Goal: Transaction & Acquisition: Subscribe to service/newsletter

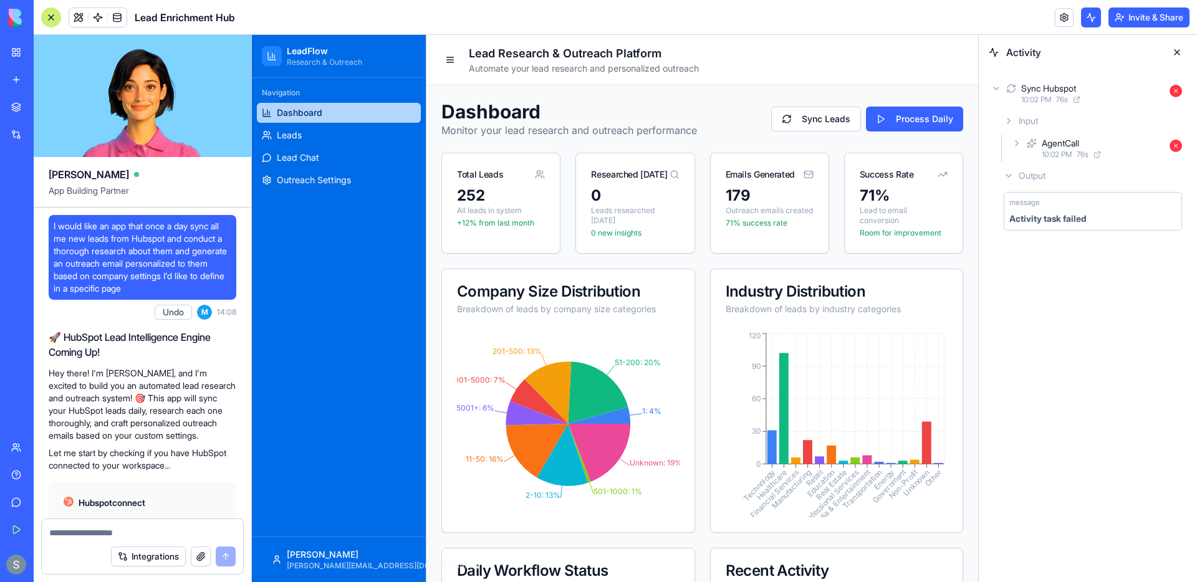
scroll to position [8688, 0]
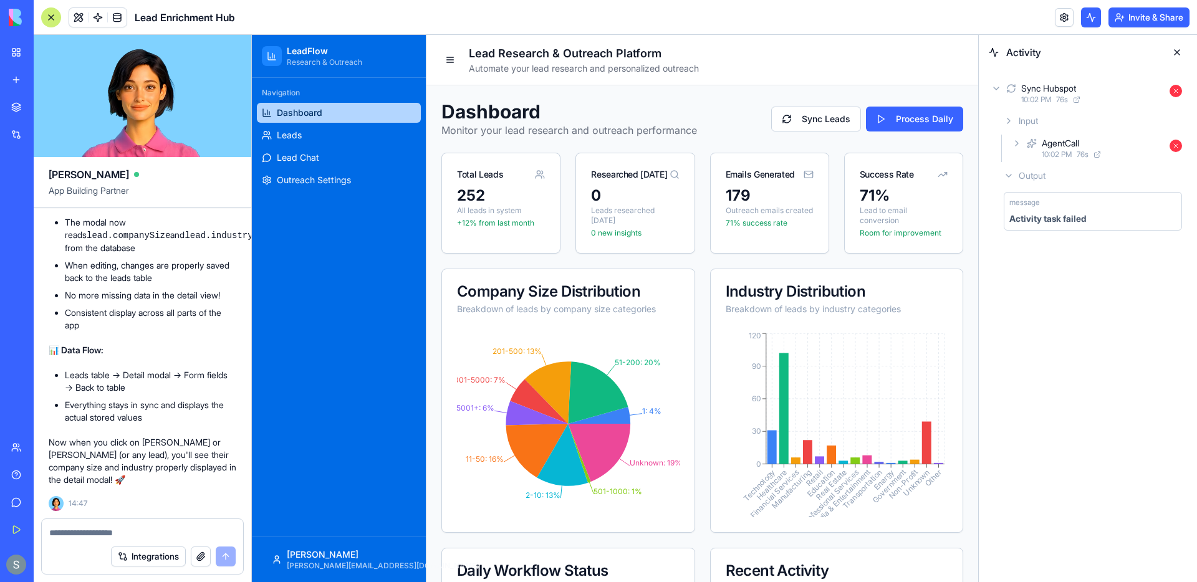
click at [23, 10] on img at bounding box center [47, 17] width 77 height 17
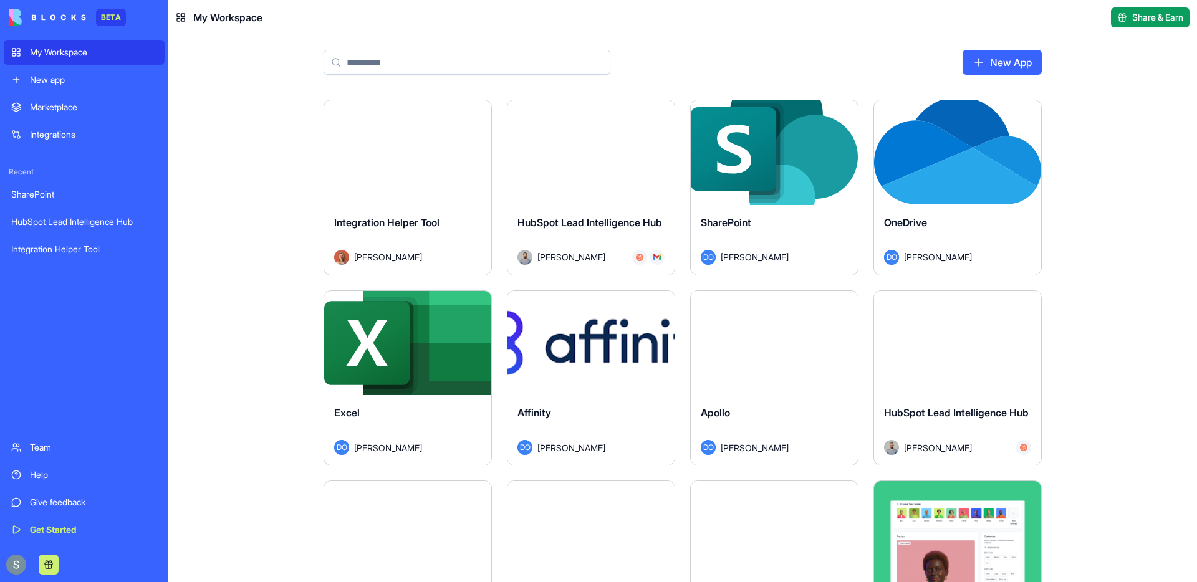
click at [62, 59] on link "My Workspace" at bounding box center [84, 52] width 161 height 25
click at [62, 9] on img at bounding box center [47, 17] width 77 height 17
click at [61, 19] on img at bounding box center [47, 17] width 77 height 17
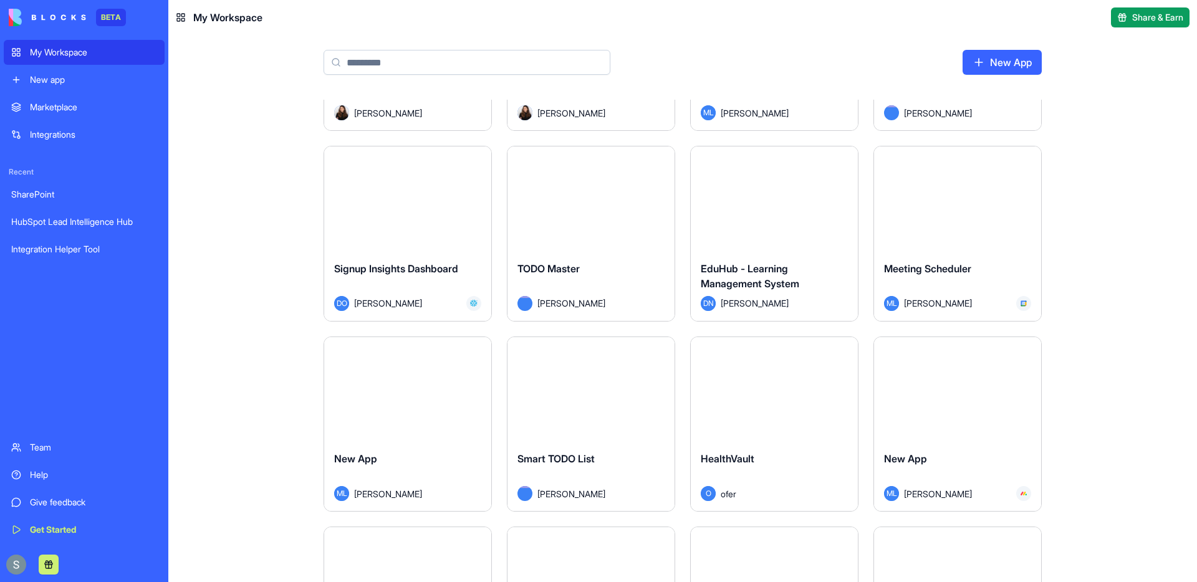
scroll to position [16499, 0]
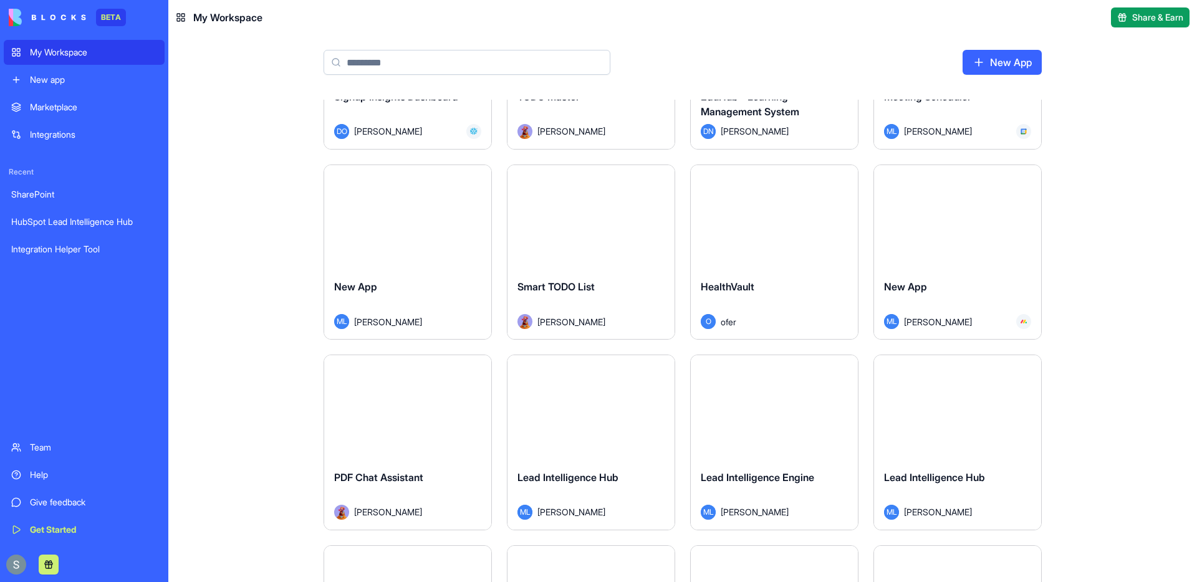
click at [69, 13] on img at bounding box center [47, 17] width 77 height 17
click at [210, 15] on span "My Workspace" at bounding box center [227, 17] width 69 height 15
click at [171, 20] on header "My Workspace Share & Earn" at bounding box center [682, 17] width 1028 height 35
click at [1142, 20] on span "Share & Earn" at bounding box center [1157, 17] width 51 height 12
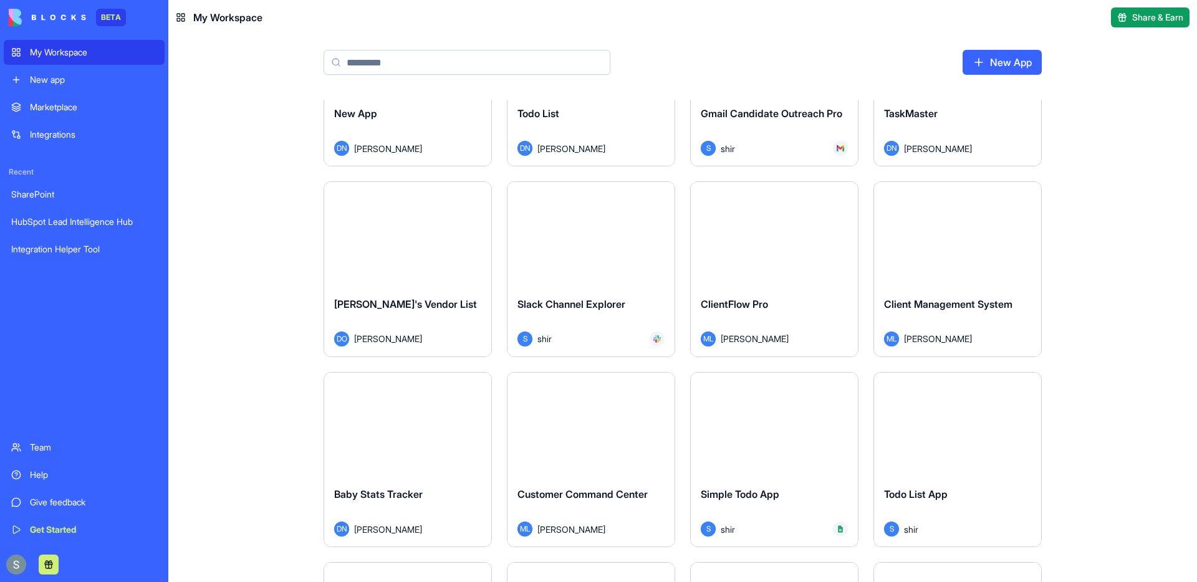
scroll to position [8960, 0]
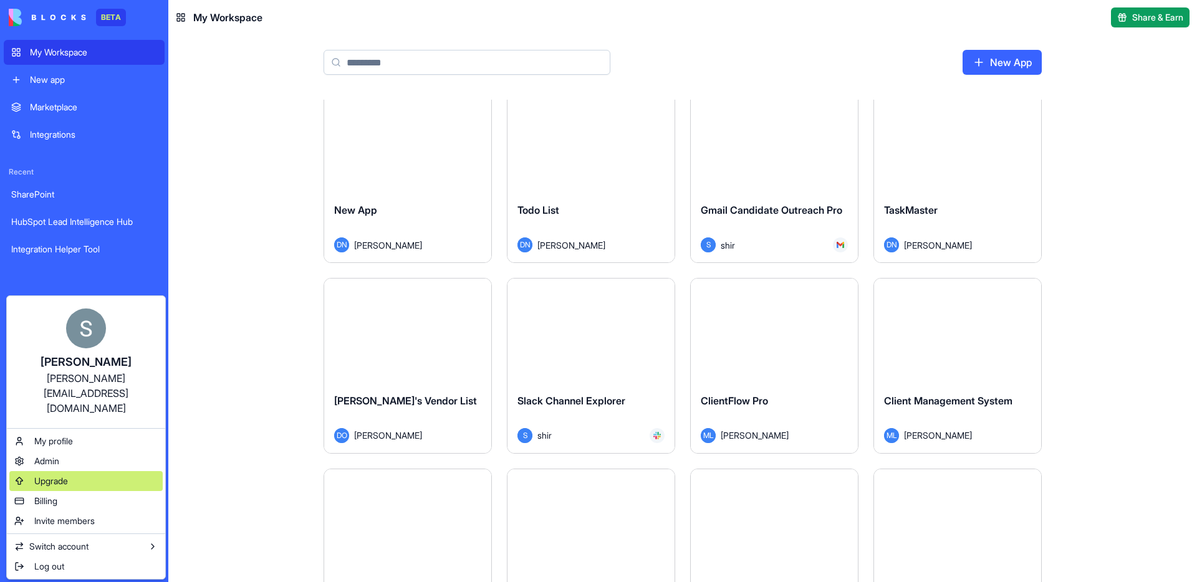
click at [114, 471] on div "Upgrade" at bounding box center [85, 481] width 153 height 20
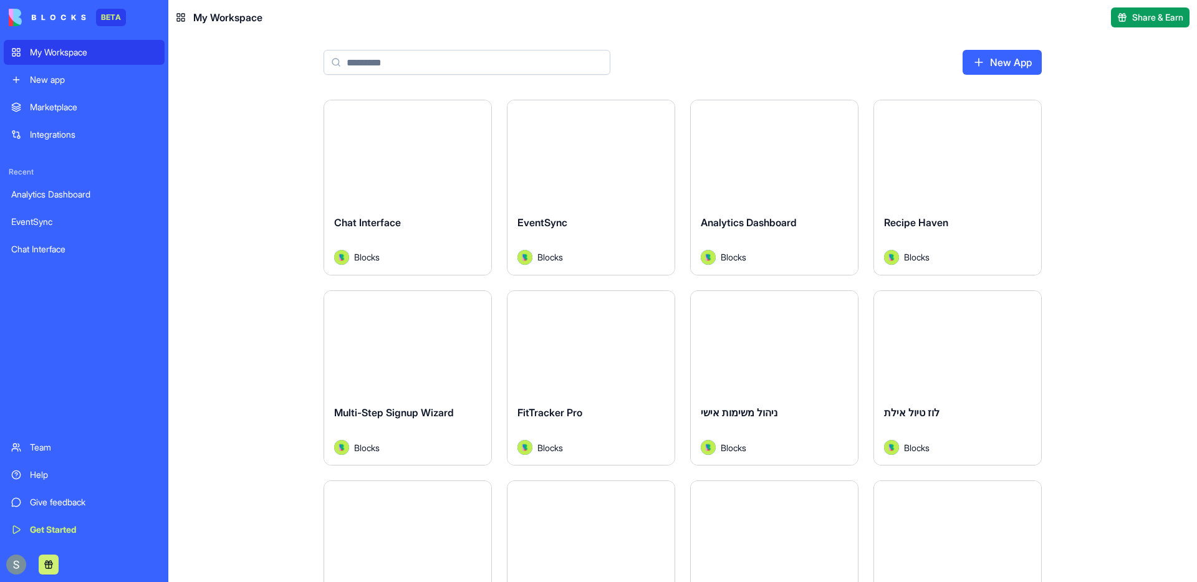
click at [34, 19] on img at bounding box center [47, 17] width 77 height 17
